Goal: Information Seeking & Learning: Learn about a topic

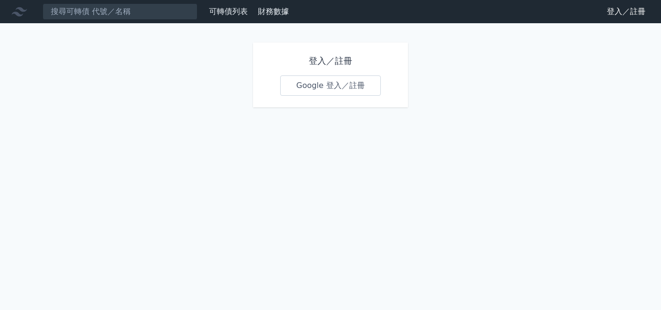
click at [346, 86] on link "Google 登入／註冊" at bounding box center [330, 85] width 101 height 20
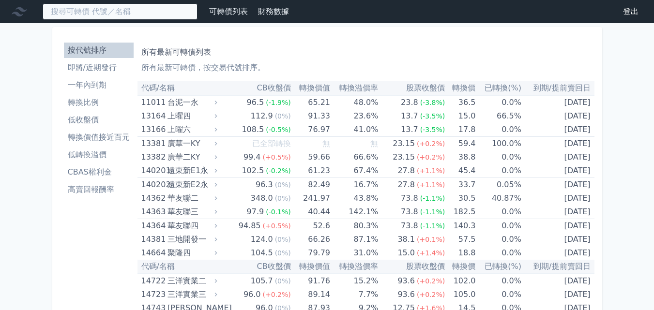
click at [147, 10] on input at bounding box center [120, 11] width 155 height 16
click at [134, 10] on input at bounding box center [120, 11] width 155 height 16
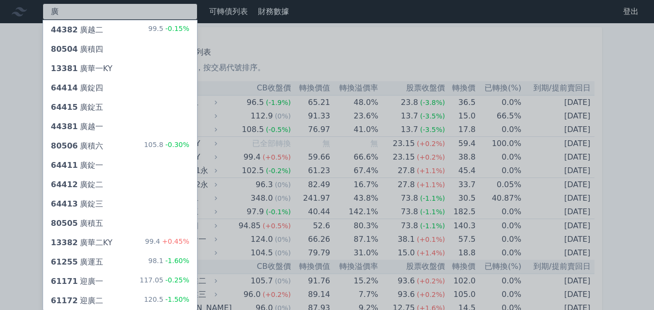
type input "廣"
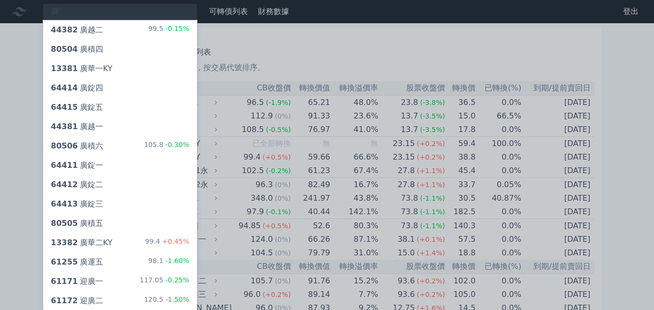
click at [85, 34] on div "44382 [PERSON_NAME]" at bounding box center [77, 30] width 52 height 12
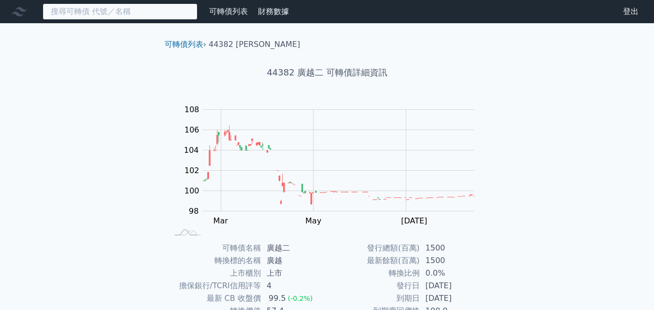
click at [127, 16] on input at bounding box center [120, 11] width 155 height 16
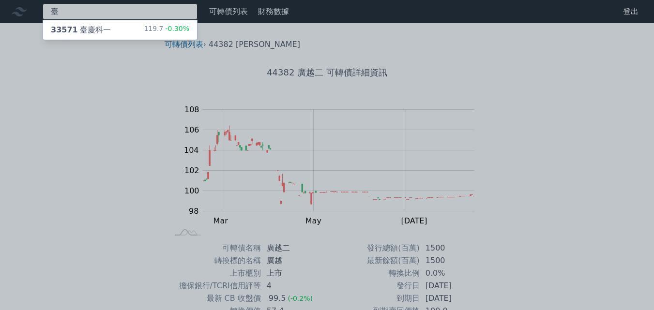
type input "臺"
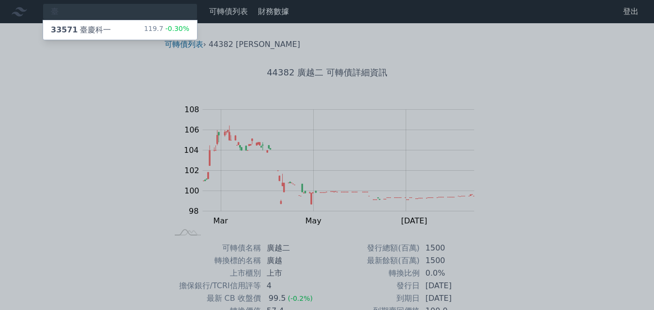
click at [123, 27] on div "臺 33571 臺慶科一 119.7 -0.30% 可轉債列表 財務數據 可轉債列表 財務數據 登出 登出 可轉債列表 › 44382 廣越二 44382 廣…" at bounding box center [327, 230] width 654 height 461
click at [109, 34] on div "33571 臺慶科一 119.7 -0.30%" at bounding box center [120, 29] width 154 height 19
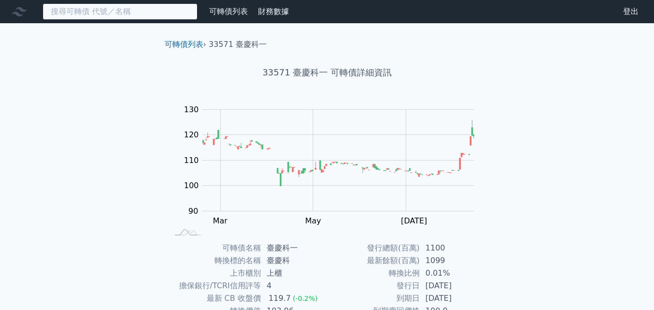
click at [93, 10] on input at bounding box center [120, 11] width 155 height 16
click at [123, 16] on input at bounding box center [120, 11] width 155 height 16
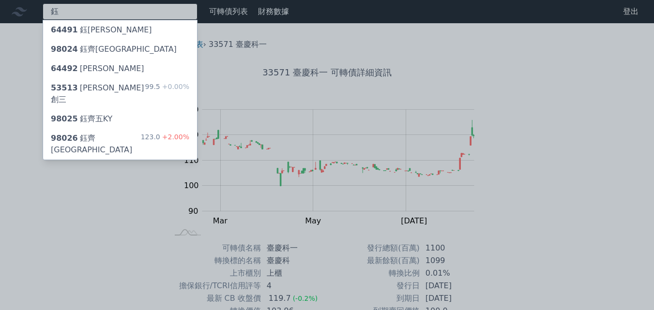
type input "鈺"
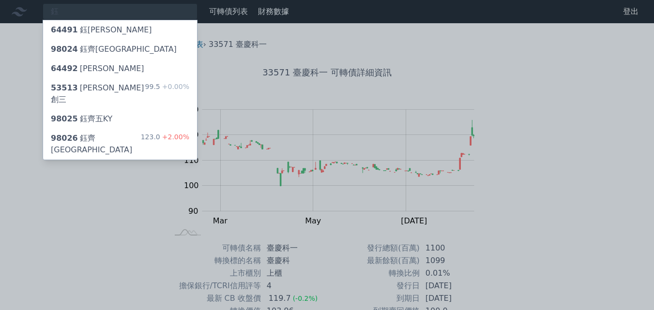
click at [145, 127] on div "可轉債列表 › 33571 臺慶科一 33571 臺慶科一 可轉債詳細資訊 Zoom Out 100 85 90 95 100 105 110 140 120…" at bounding box center [327, 241] width 372 height 437
click at [143, 129] on div "98026 鈺[GEOGRAPHIC_DATA] 123.0 +2.00%" at bounding box center [120, 144] width 154 height 31
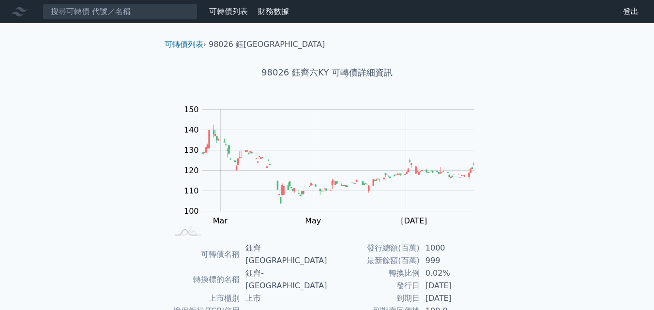
click at [556, 121] on div "可轉債列表 財務數據 可轉債列表 財務數據 登出 登出 可轉債列表 › 98026 鈺齊[GEOGRAPHIC_DATA] 98026 鈺齊六KY 可轉債詳細…" at bounding box center [327, 249] width 654 height 498
